Goal: Navigation & Orientation: Find specific page/section

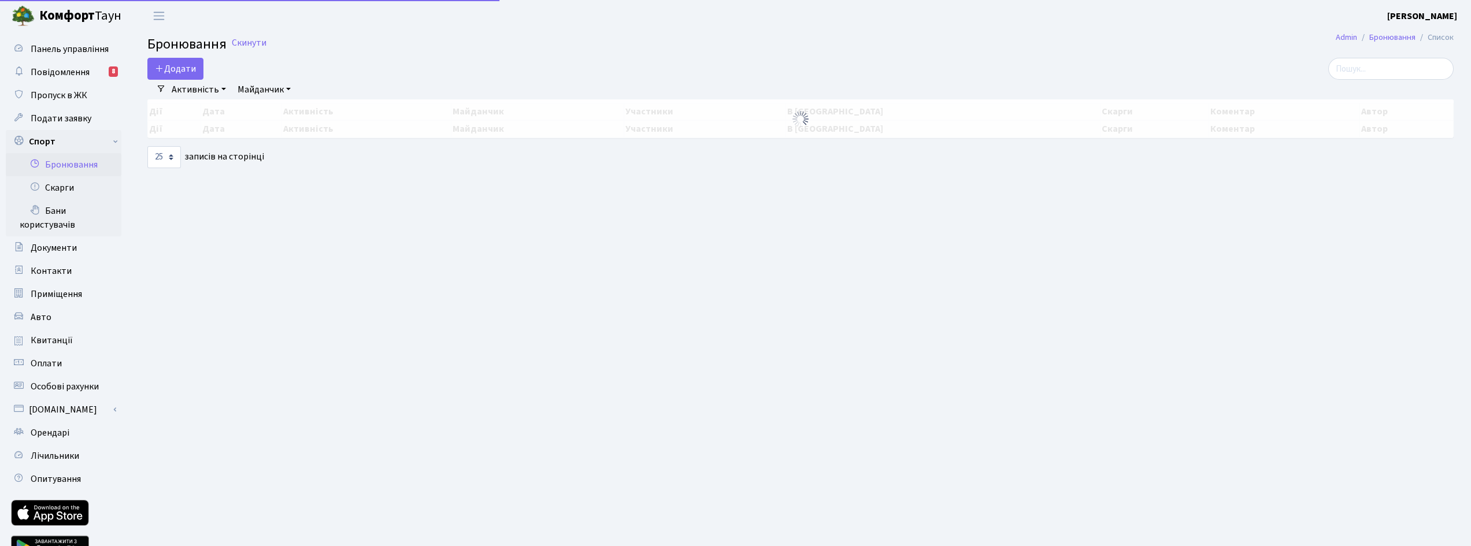
select select "25"
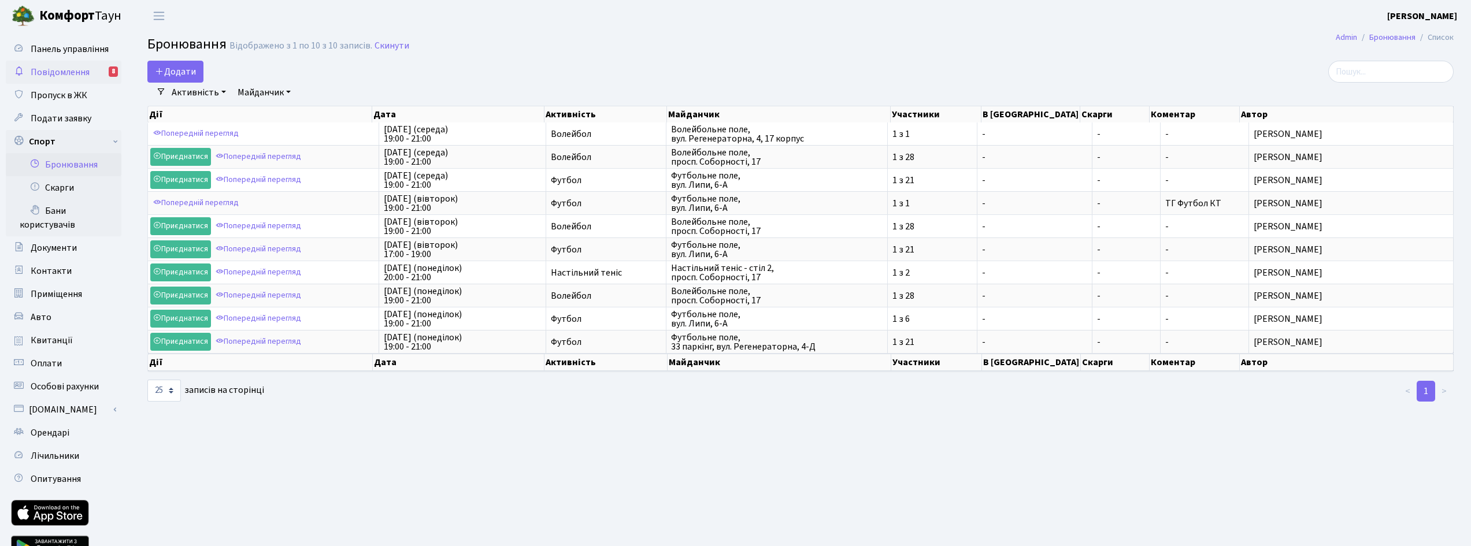
click at [76, 71] on span "Повідомлення" at bounding box center [60, 72] width 59 height 13
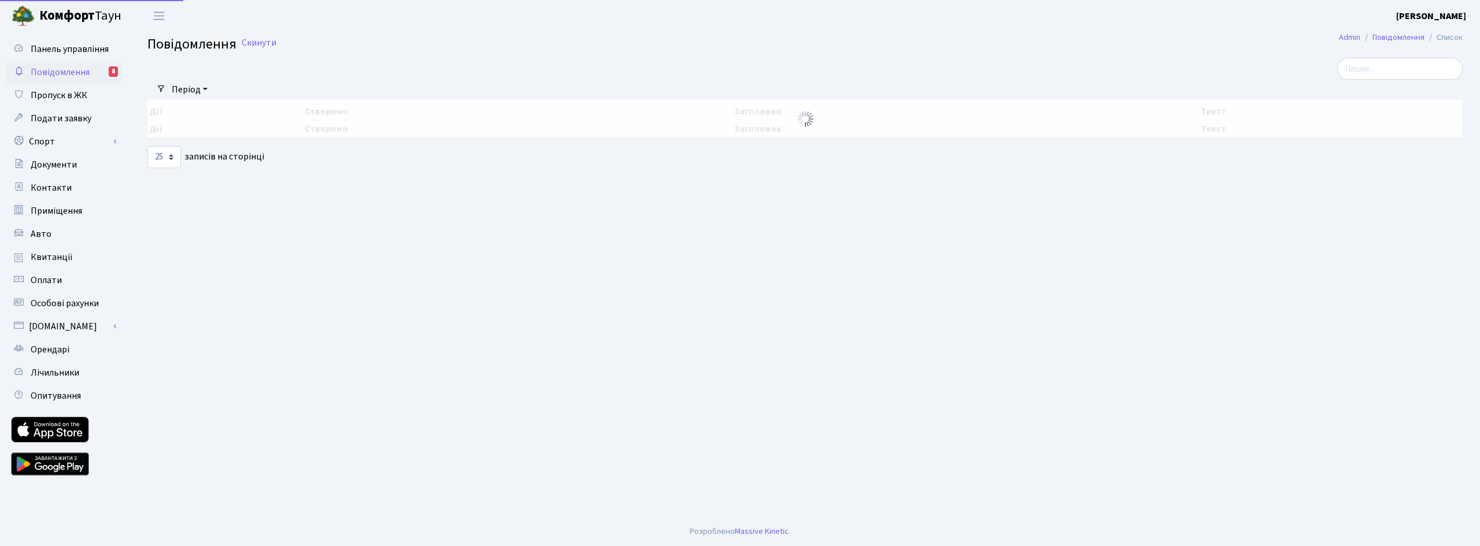
select select "25"
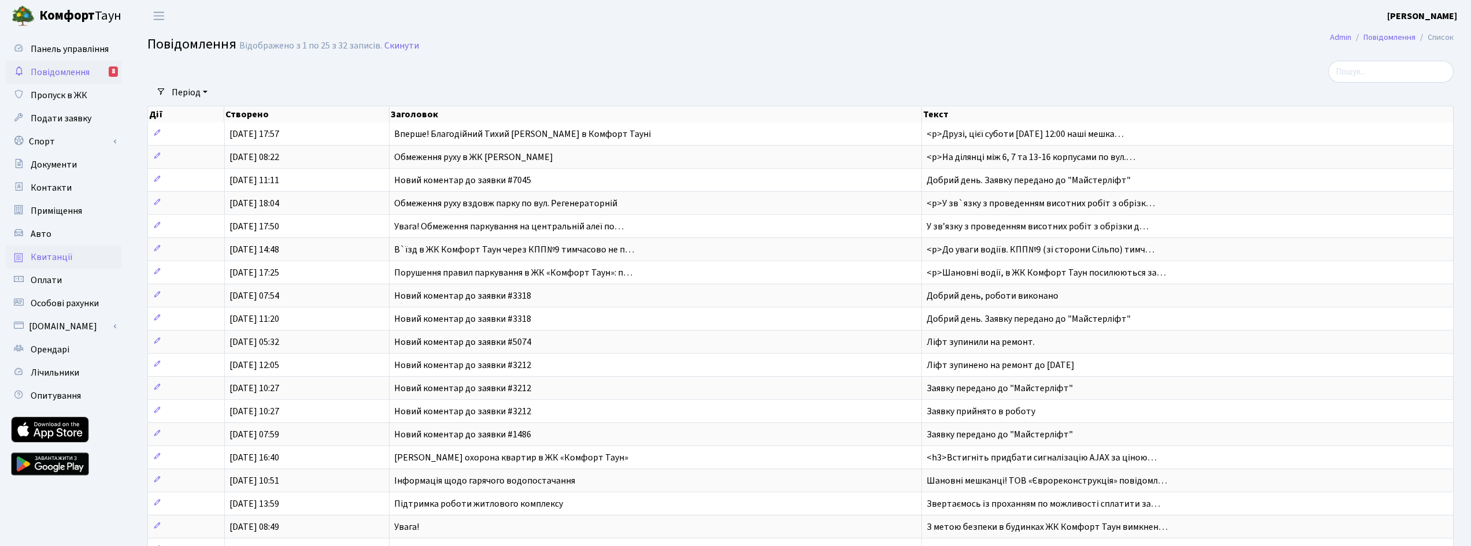
click at [54, 257] on span "Квитанції" at bounding box center [52, 257] width 42 height 13
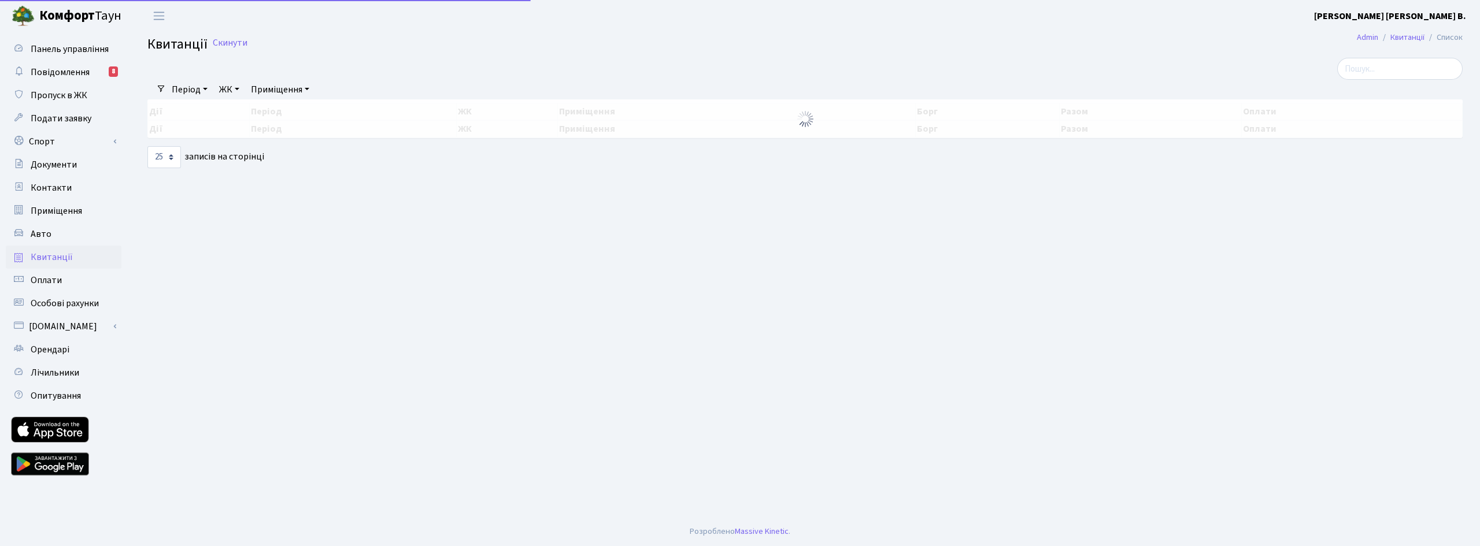
select select "25"
